Goal: Navigation & Orientation: Find specific page/section

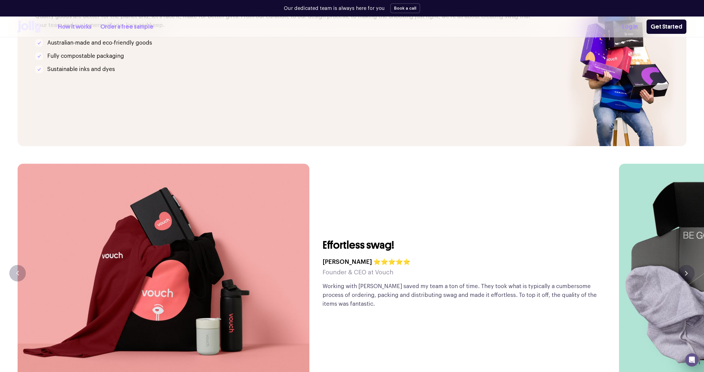
scroll to position [1545, 0]
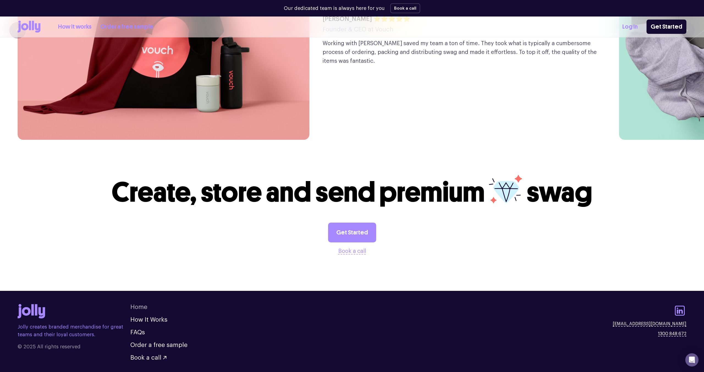
click at [134, 304] on link "Home" at bounding box center [138, 307] width 17 height 6
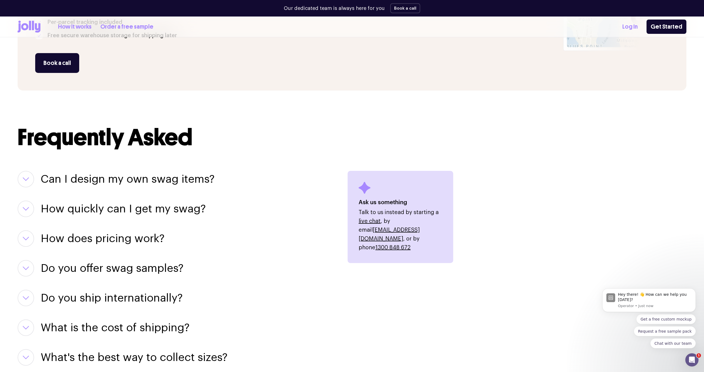
scroll to position [555, 0]
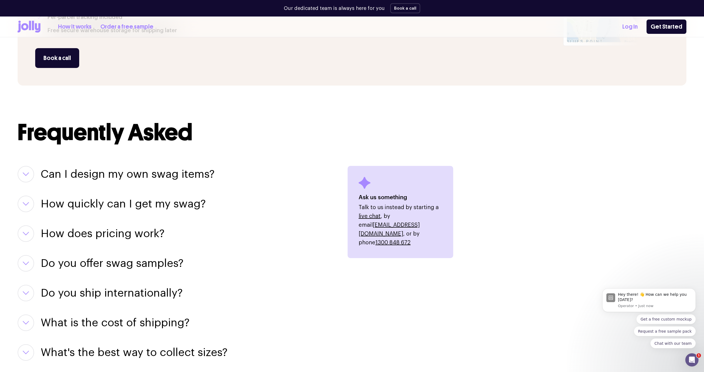
click at [27, 261] on icon "button" at bounding box center [26, 263] width 7 height 4
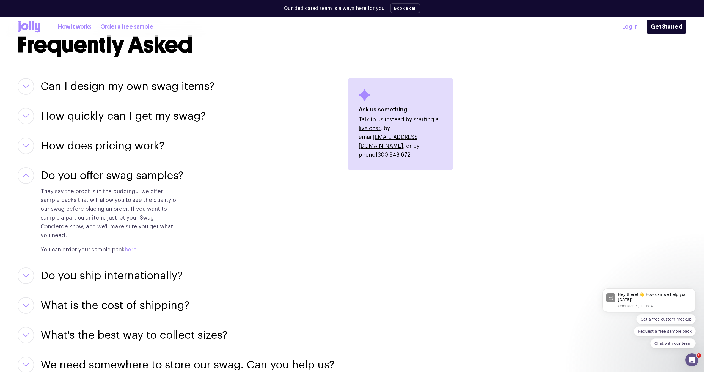
scroll to position [643, 0]
click at [28, 272] on button "button" at bounding box center [26, 275] width 16 height 16
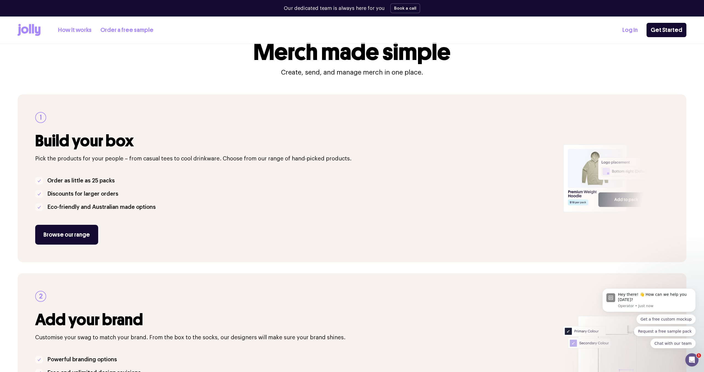
scroll to position [22, 0]
